Goal: Find specific page/section: Find specific page/section

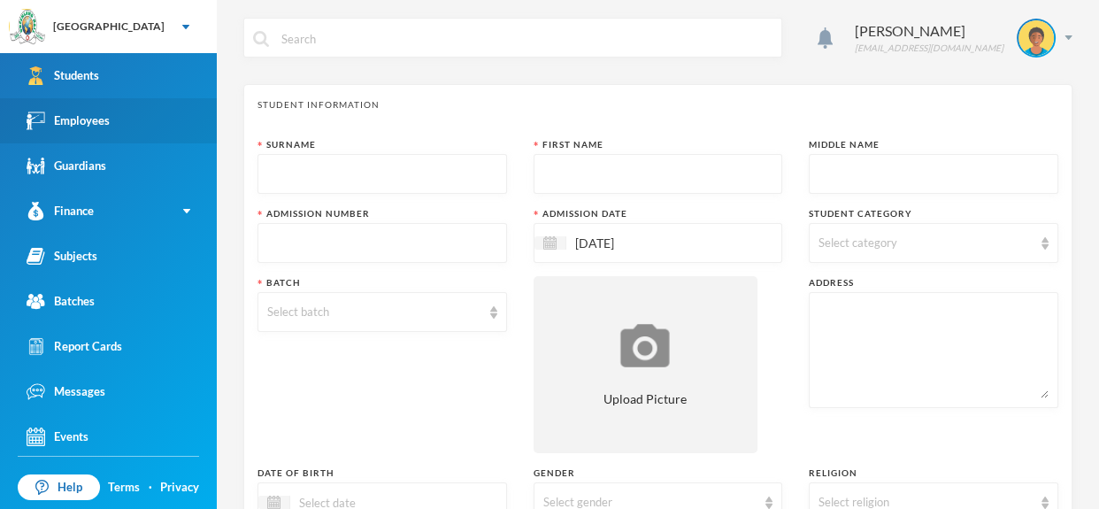
click at [144, 121] on link "Employees" at bounding box center [108, 120] width 217 height 45
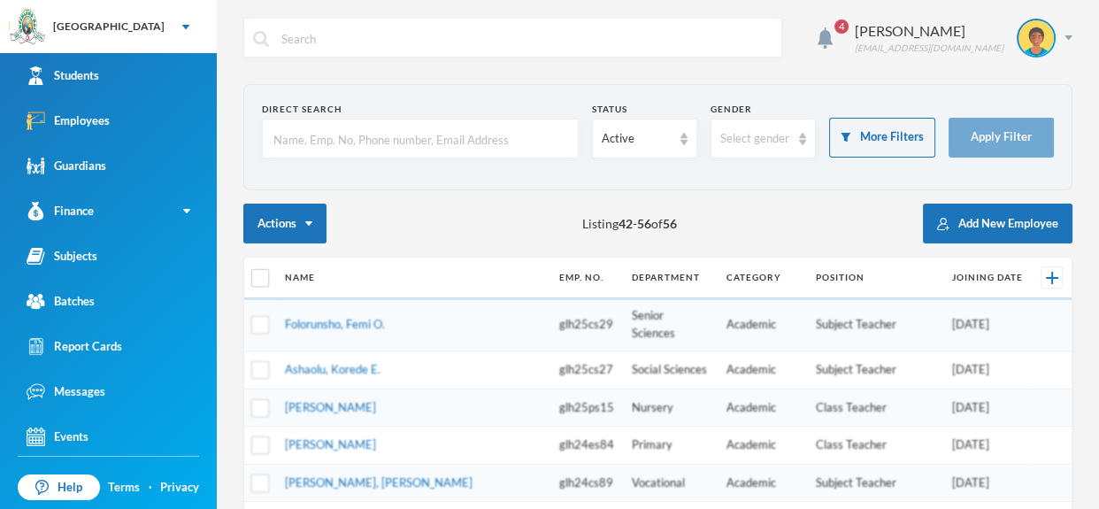
click at [343, 138] on input "text" at bounding box center [420, 139] width 297 height 40
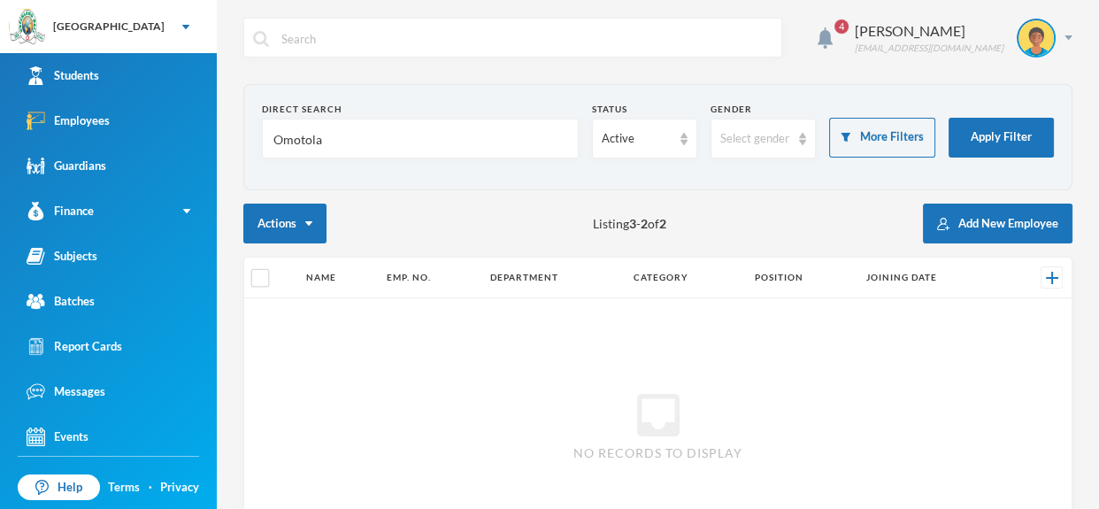
click at [349, 148] on input "Omotola" at bounding box center [420, 139] width 297 height 40
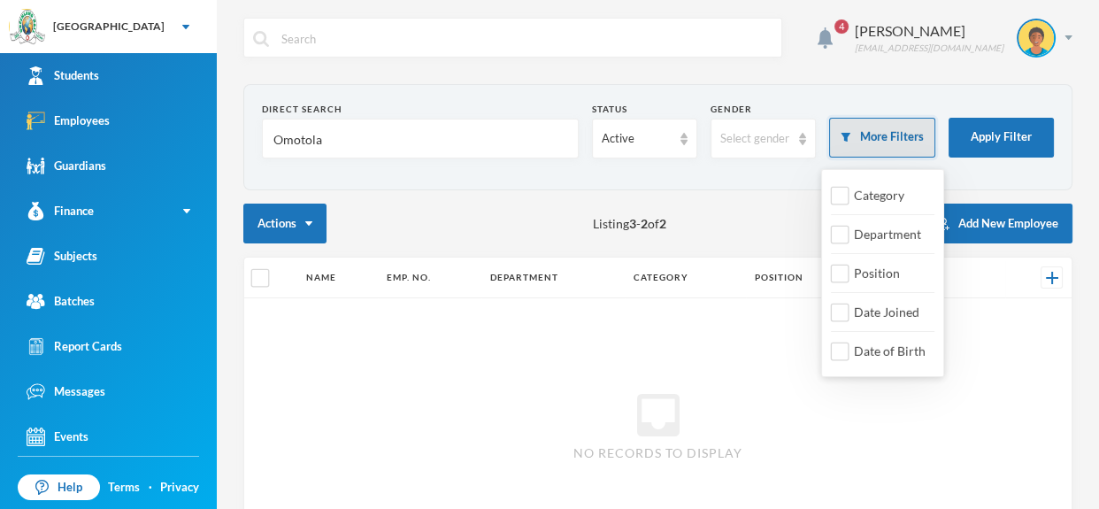
type input "Omotola"
click at [906, 135] on button "More Filters" at bounding box center [881, 138] width 105 height 40
click at [843, 230] on input "Department" at bounding box center [840, 235] width 19 height 19
checkbox input "true"
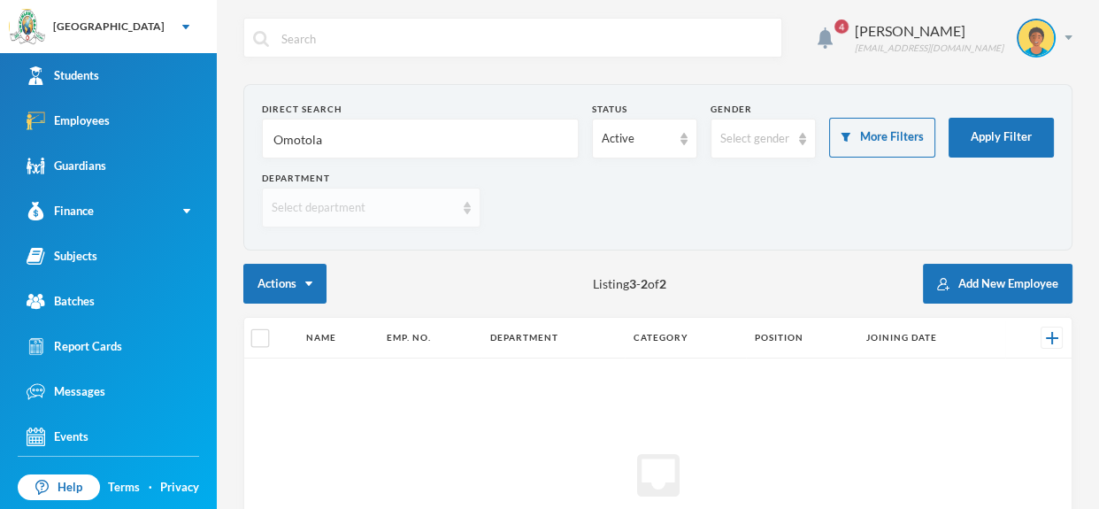
click at [468, 218] on div "Select department" at bounding box center [371, 208] width 219 height 40
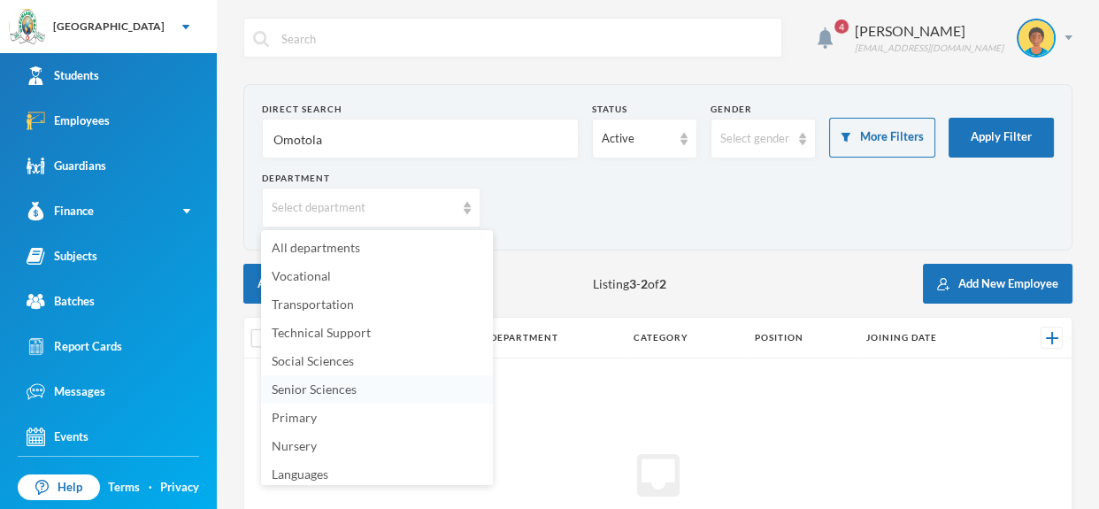
scroll to position [177, 0]
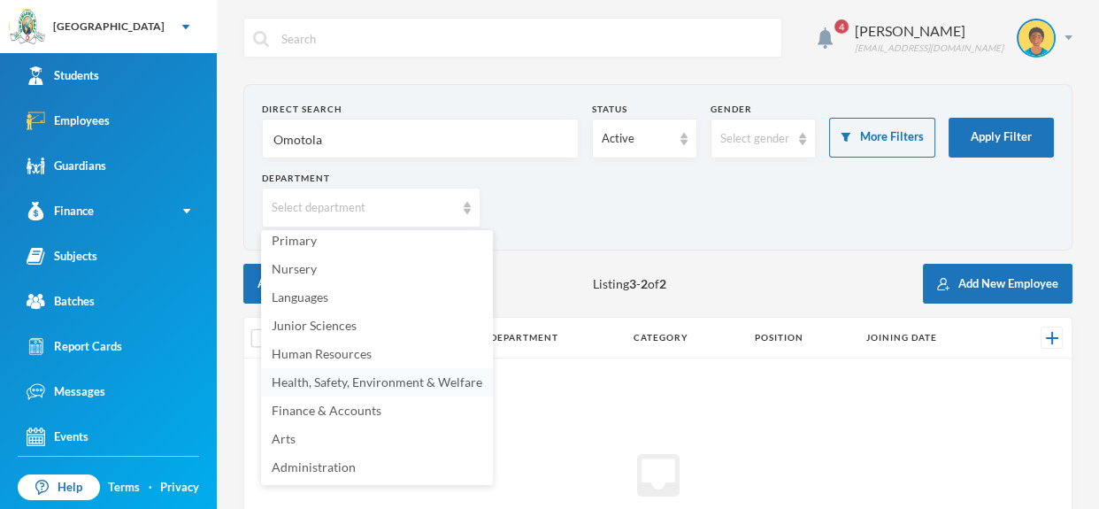
click at [431, 380] on span "Health, Safety, Environment & Welfare" at bounding box center [377, 381] width 211 height 15
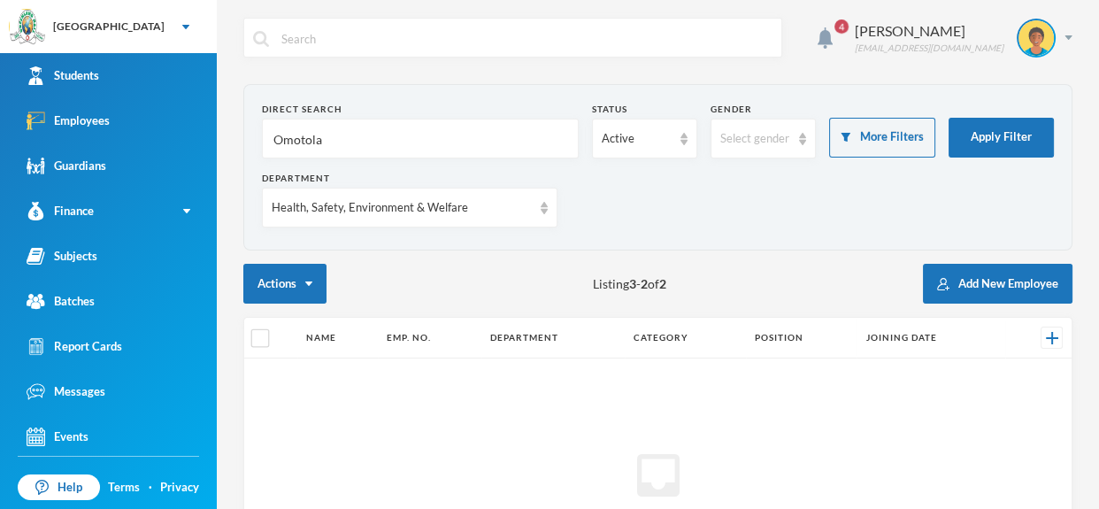
click at [511, 136] on input "Omotola" at bounding box center [420, 139] width 297 height 40
type input "O"
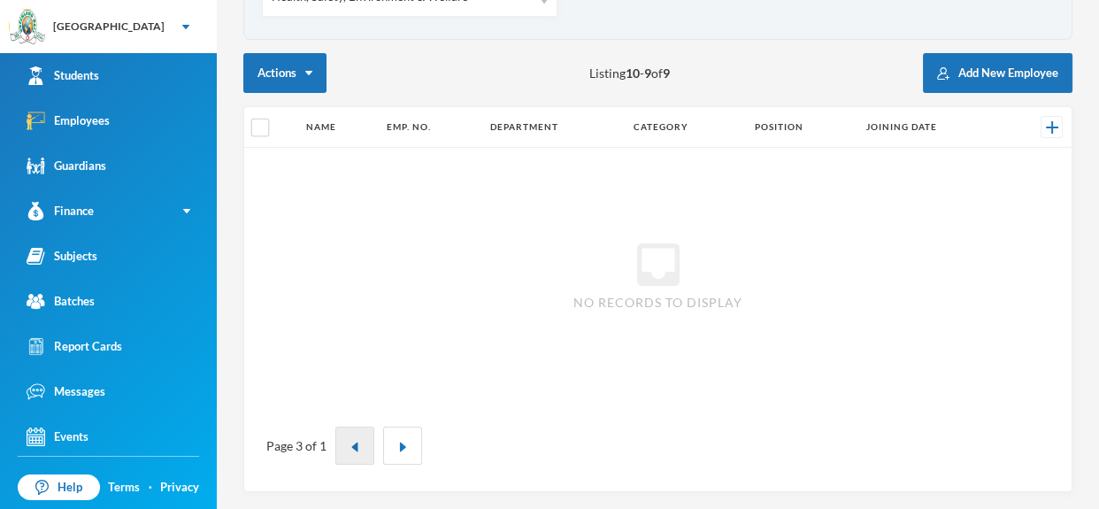
click at [357, 443] on img "button" at bounding box center [355, 447] width 11 height 11
